Goal: Transaction & Acquisition: Book appointment/travel/reservation

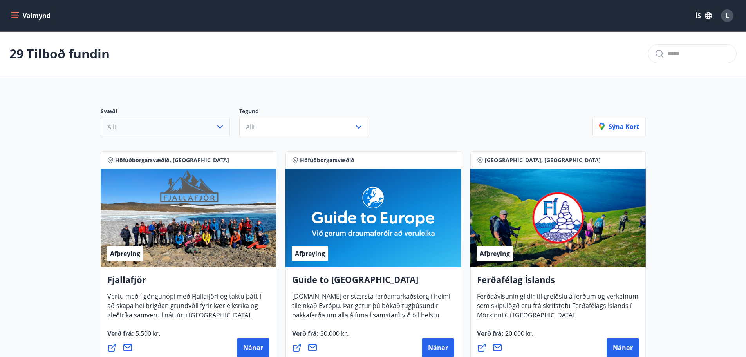
click at [218, 126] on icon "button" at bounding box center [219, 126] width 5 height 3
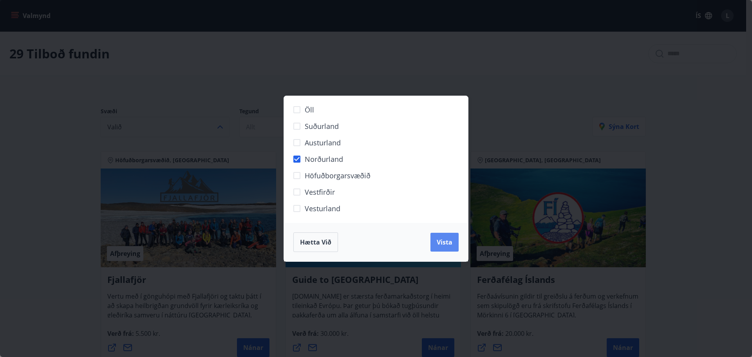
click at [451, 244] on span "Vista" at bounding box center [445, 242] width 16 height 9
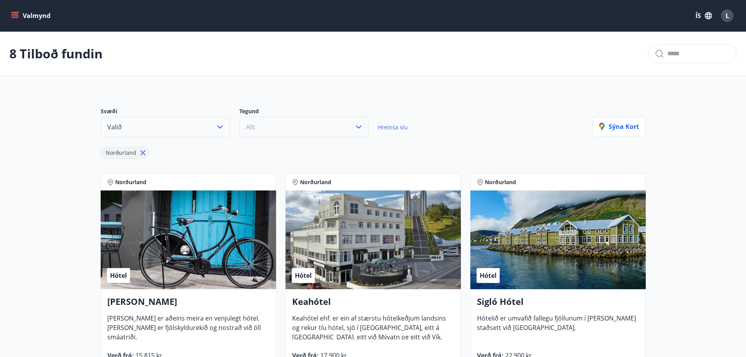
click at [350, 125] on button "Allt" at bounding box center [303, 127] width 129 height 20
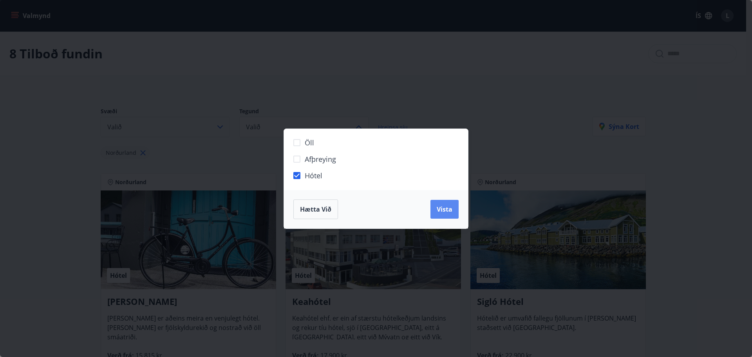
click at [445, 210] on span "Vista" at bounding box center [445, 209] width 16 height 9
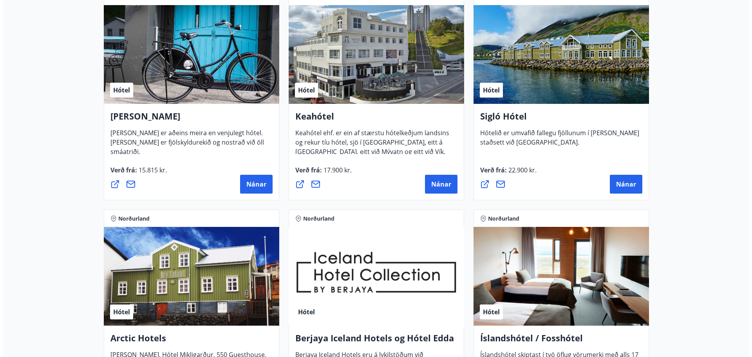
scroll to position [157, 0]
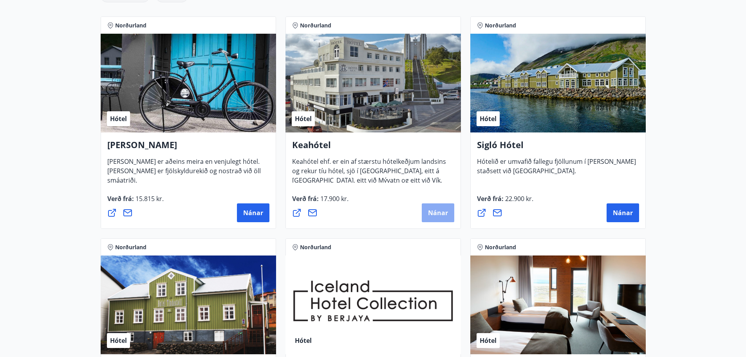
click at [437, 213] on span "Nánar" at bounding box center [438, 212] width 20 height 9
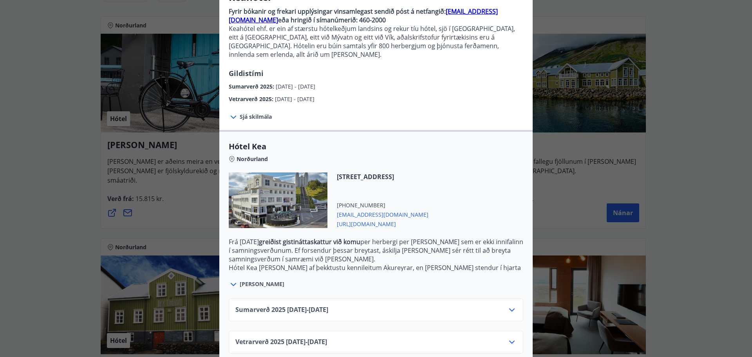
scroll to position [81, 0]
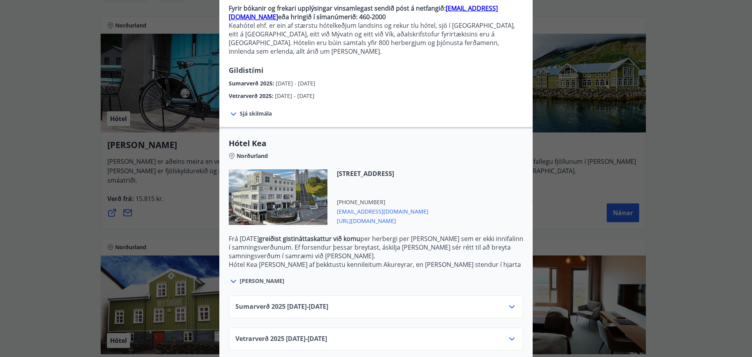
click at [406, 302] on div "Sumarverð 2025 16.05.25 - 30.09.25" at bounding box center [375, 310] width 281 height 16
click at [507, 302] on icon at bounding box center [511, 306] width 9 height 9
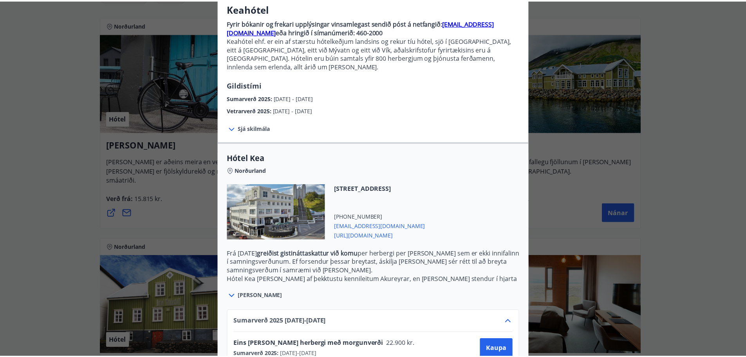
scroll to position [0, 0]
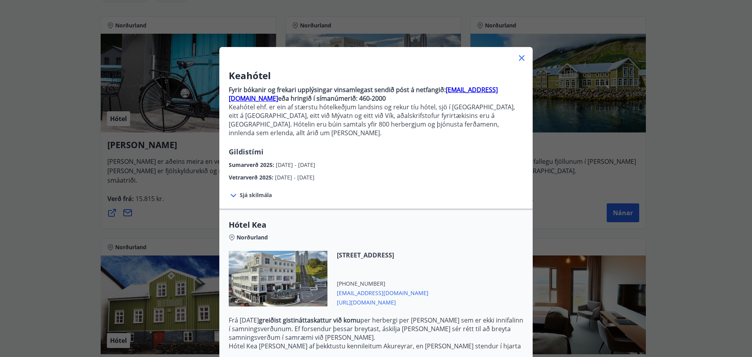
click at [519, 56] on icon at bounding box center [521, 57] width 5 height 5
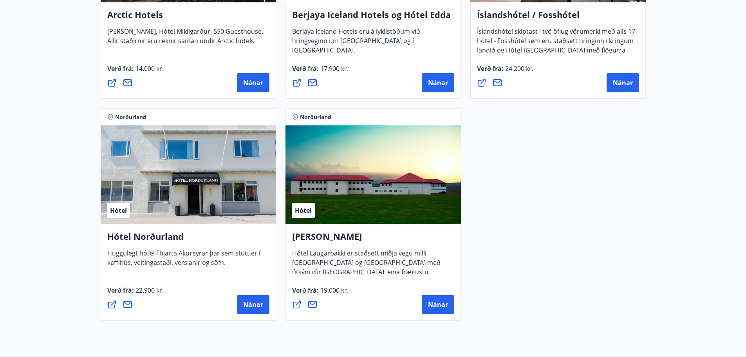
scroll to position [509, 0]
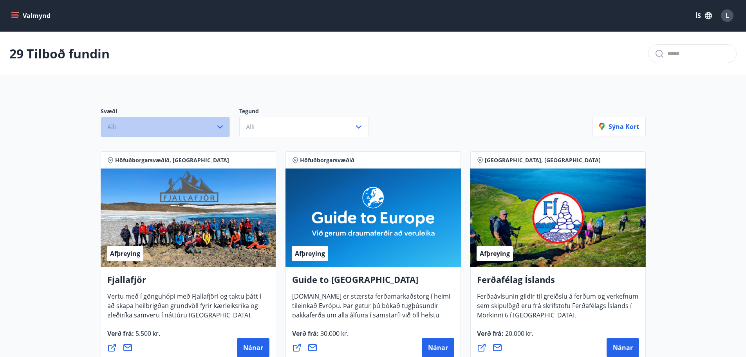
click at [221, 123] on icon "button" at bounding box center [219, 126] width 9 height 9
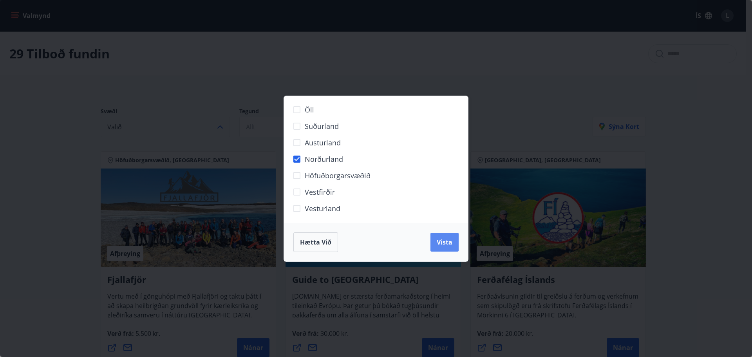
click at [440, 242] on span "Vista" at bounding box center [445, 242] width 16 height 9
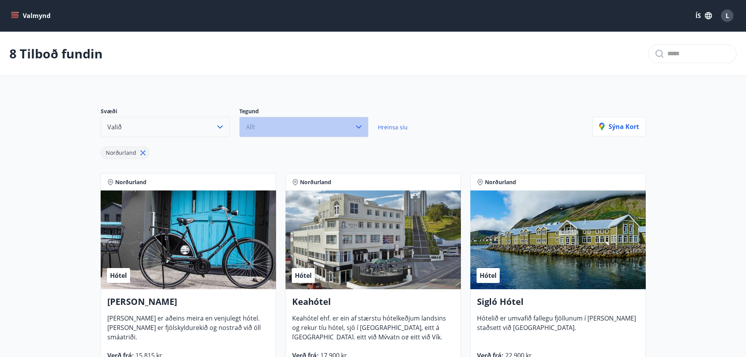
click at [362, 125] on icon "button" at bounding box center [358, 126] width 9 height 9
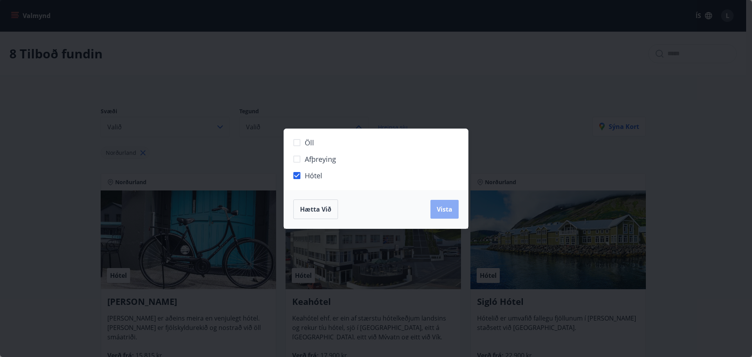
click at [451, 210] on span "Vista" at bounding box center [445, 209] width 16 height 9
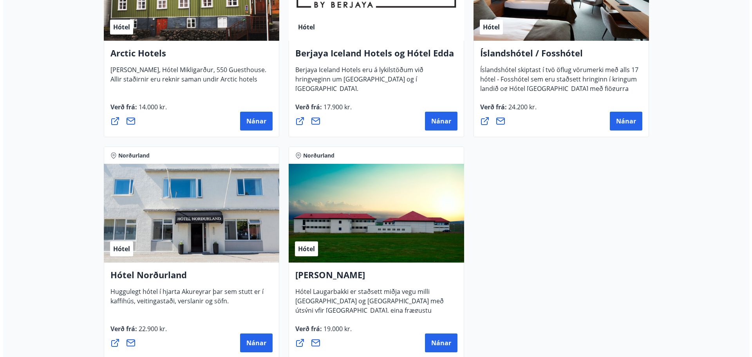
scroll to position [509, 0]
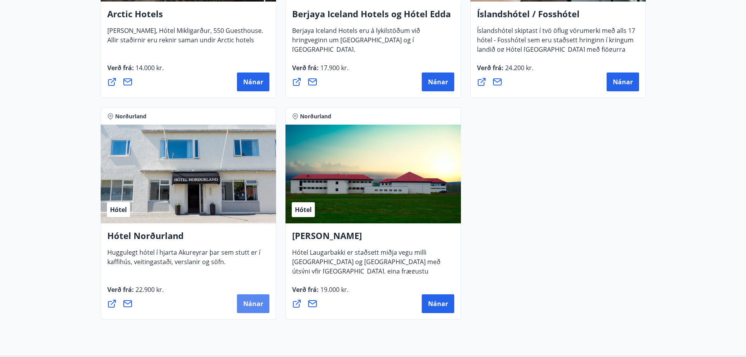
click at [251, 301] on span "Nánar" at bounding box center [253, 303] width 20 height 9
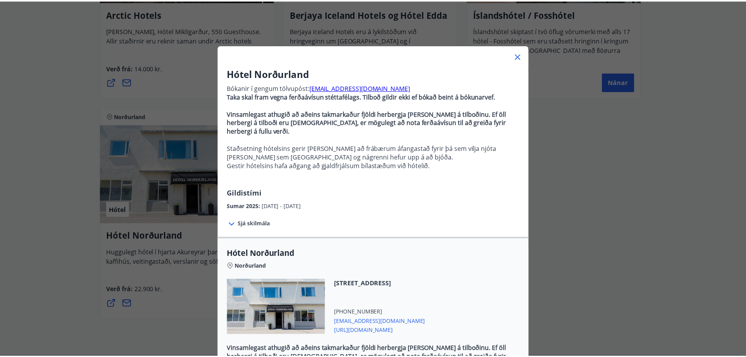
scroll to position [0, 0]
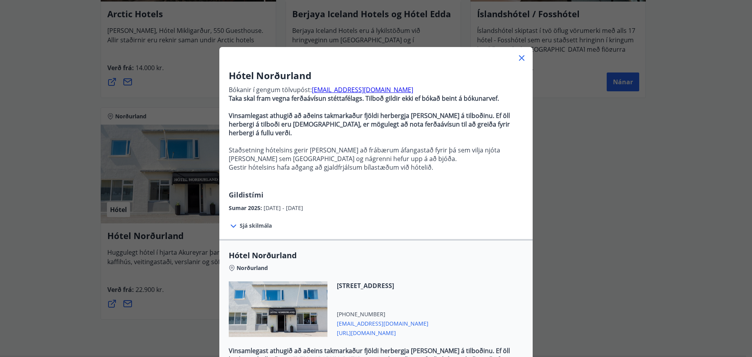
click at [520, 58] on icon at bounding box center [521, 57] width 9 height 9
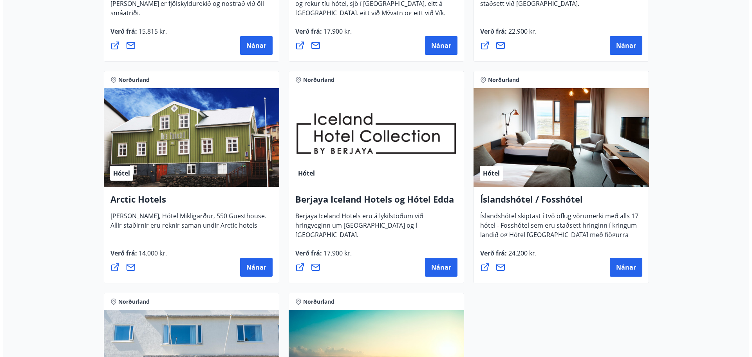
scroll to position [352, 0]
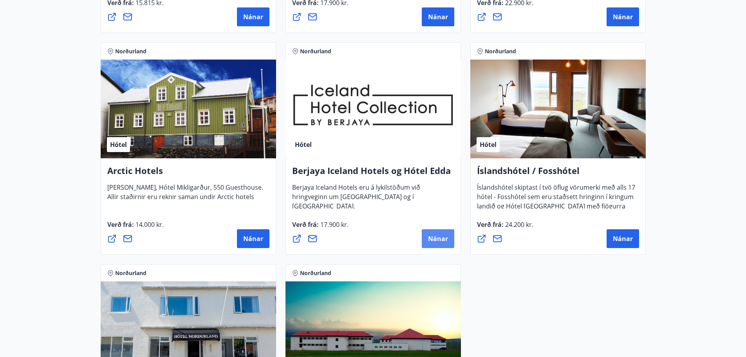
click at [434, 238] on span "Nánar" at bounding box center [438, 238] width 20 height 9
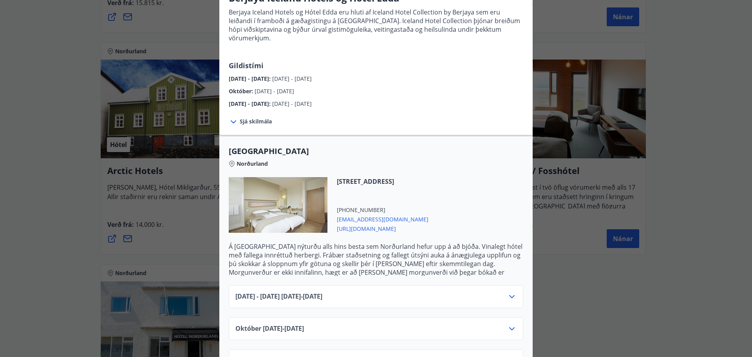
scroll to position [78, 0]
drag, startPoint x: 348, startPoint y: 208, endPoint x: 500, endPoint y: 199, distance: 152.6
click at [500, 199] on div "[STREET_ADDRESS] [PHONE_NUMBER] [EMAIL_ADDRESS][DOMAIN_NAME] [URL][DOMAIN_NAME]" at bounding box center [376, 208] width 294 height 65
drag, startPoint x: 401, startPoint y: 209, endPoint x: 329, endPoint y: 211, distance: 71.7
click at [329, 211] on div "[STREET_ADDRESS] [PHONE_NUMBER] [EMAIL_ADDRESS][DOMAIN_NAME] [URL][DOMAIN_NAME]" at bounding box center [377, 204] width 101 height 56
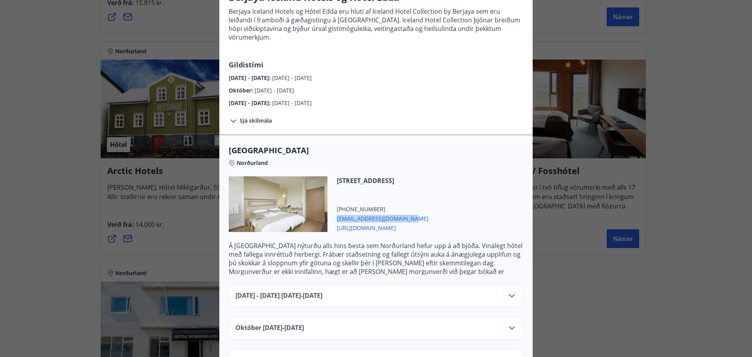
copy span "[EMAIL_ADDRESS][DOMAIN_NAME]"
click at [510, 291] on icon at bounding box center [511, 295] width 9 height 9
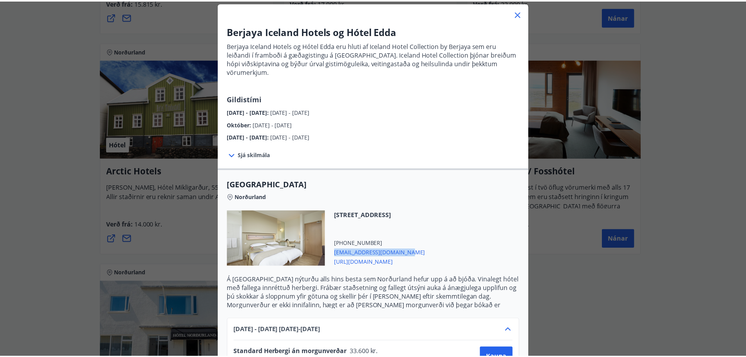
scroll to position [0, 0]
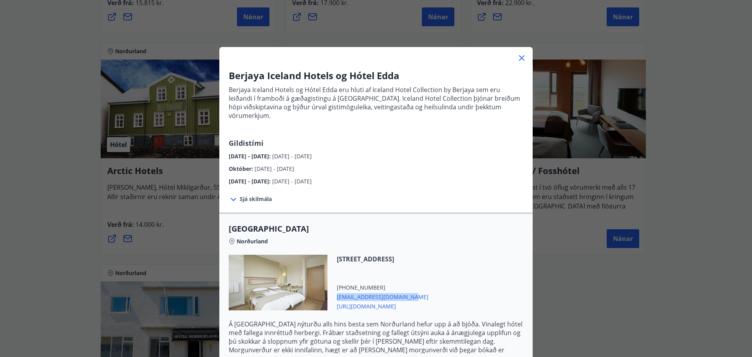
click at [517, 56] on icon at bounding box center [521, 57] width 9 height 9
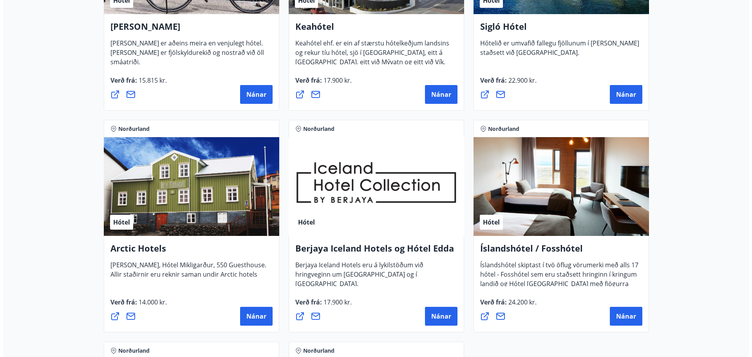
scroll to position [274, 0]
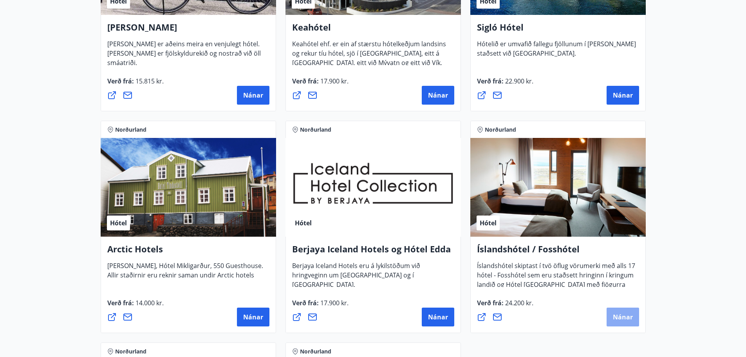
click at [617, 318] on span "Nánar" at bounding box center [623, 316] width 20 height 9
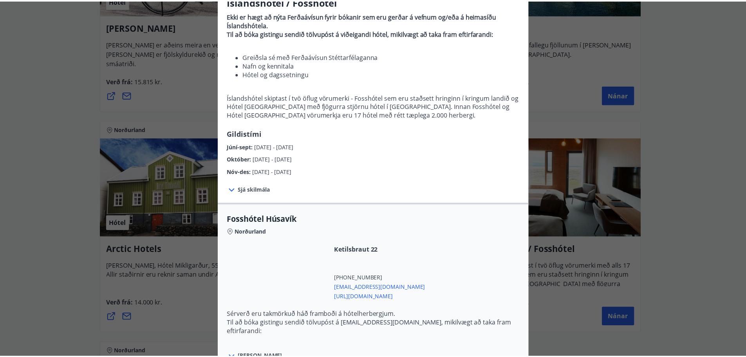
scroll to position [0, 0]
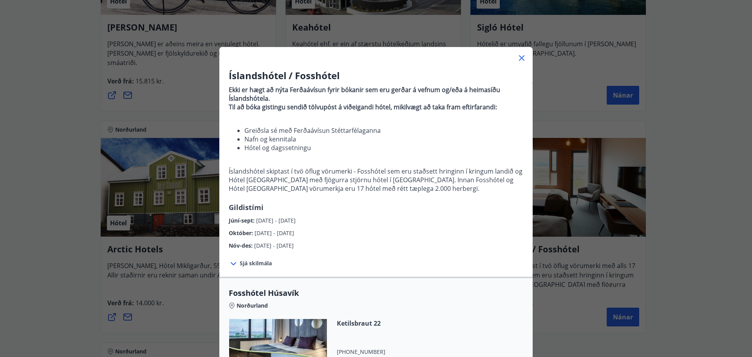
click at [517, 56] on icon at bounding box center [521, 57] width 9 height 9
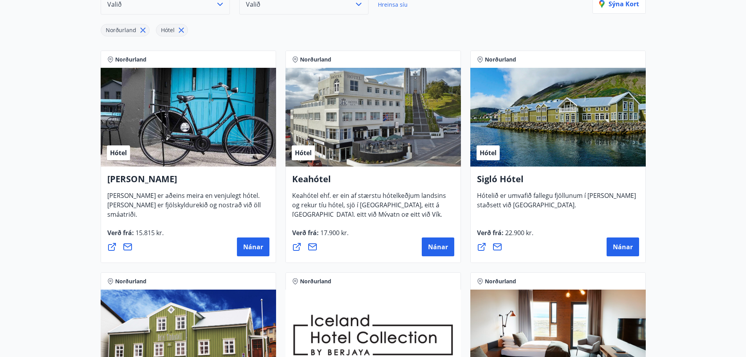
scroll to position [117, 0]
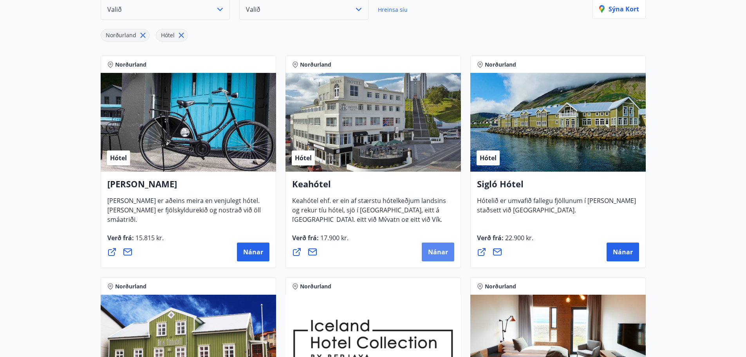
click at [439, 253] on span "Nánar" at bounding box center [438, 251] width 20 height 9
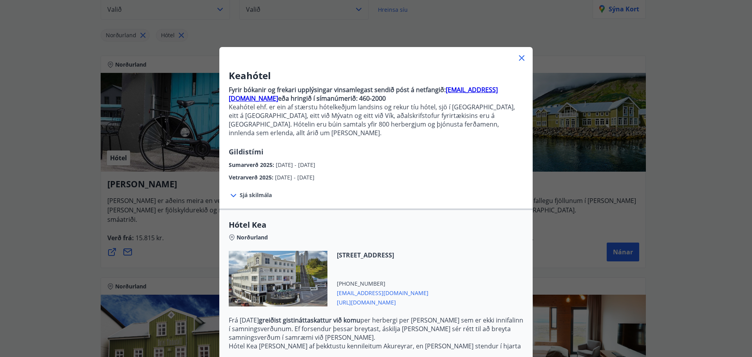
drag, startPoint x: 345, startPoint y: 282, endPoint x: 494, endPoint y: 283, distance: 148.4
click at [494, 283] on div "[STREET_ADDRESS] [PHONE_NUMBER] [EMAIL_ADDRESS][DOMAIN_NAME] [URL][DOMAIN_NAME]" at bounding box center [376, 283] width 294 height 65
drag, startPoint x: 503, startPoint y: 89, endPoint x: 442, endPoint y: 89, distance: 61.5
click at [442, 89] on p "Fyrir bókanir og frekari upplýsingar vinsamlegast sendið póst á netfangið: [EMA…" at bounding box center [376, 93] width 294 height 17
copy strong "[EMAIL_ADDRESS][DOMAIN_NAME]"
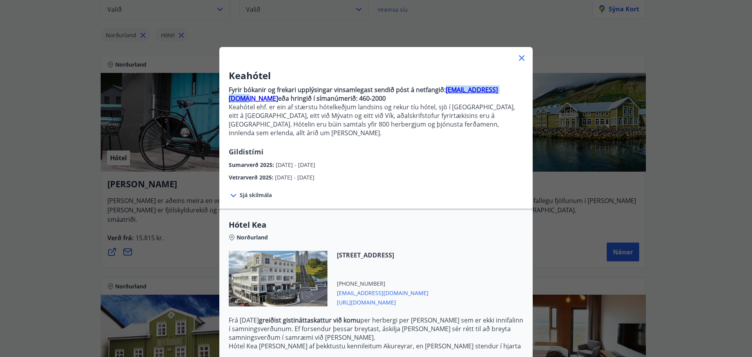
click at [517, 58] on icon at bounding box center [521, 57] width 9 height 9
